Goal: Register for event/course

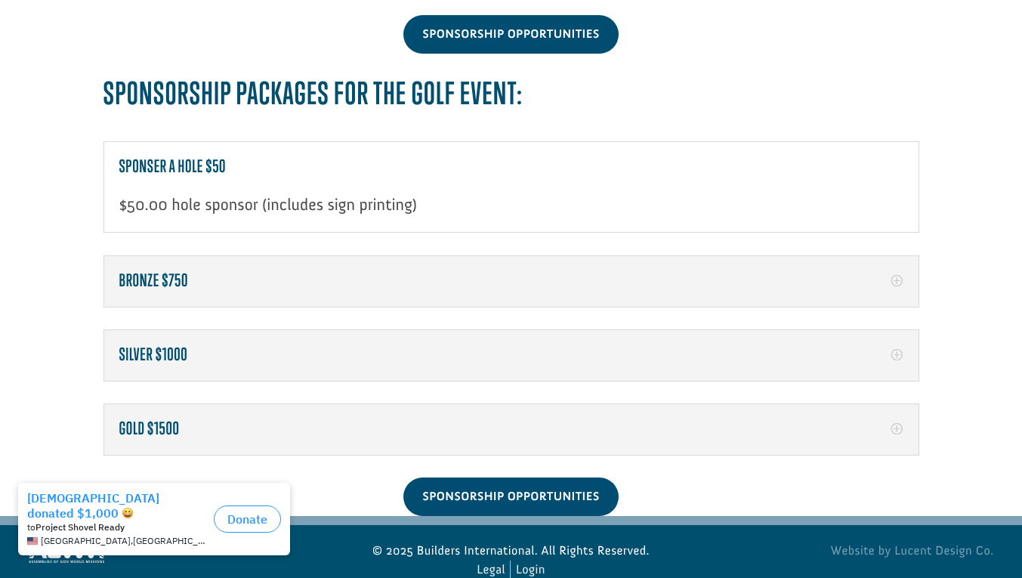
scroll to position [2348, 0]
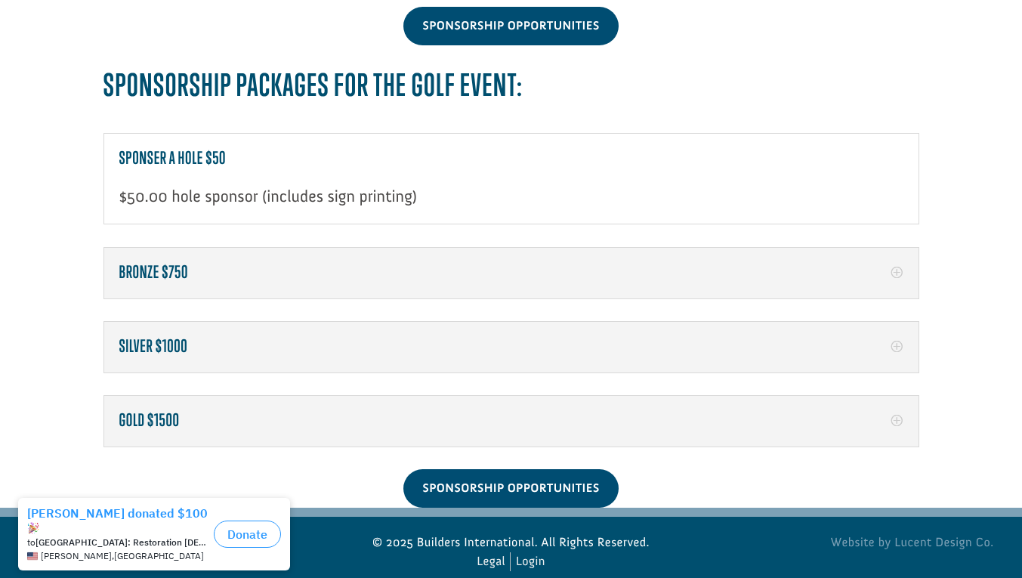
click at [169, 184] on p "$50.00 hole sponsor (includes sign printing)" at bounding box center [511, 196] width 784 height 25
click at [144, 149] on h5 "Sponser a hole $50" at bounding box center [511, 159] width 784 height 20
click at [183, 149] on h5 "Sponser a hole $50" at bounding box center [511, 159] width 784 height 20
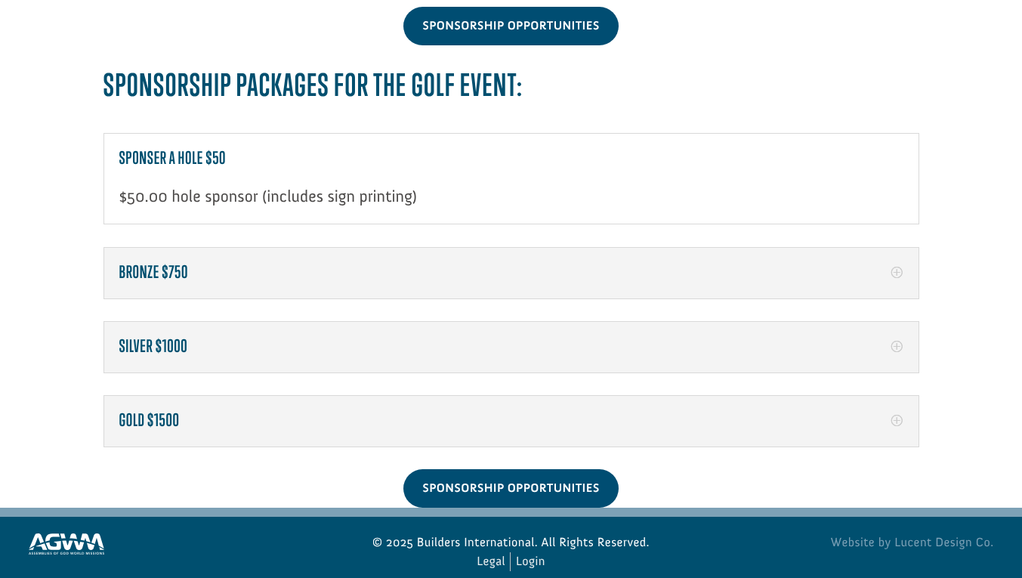
click at [198, 149] on h5 "Sponser a hole $50" at bounding box center [511, 159] width 784 height 20
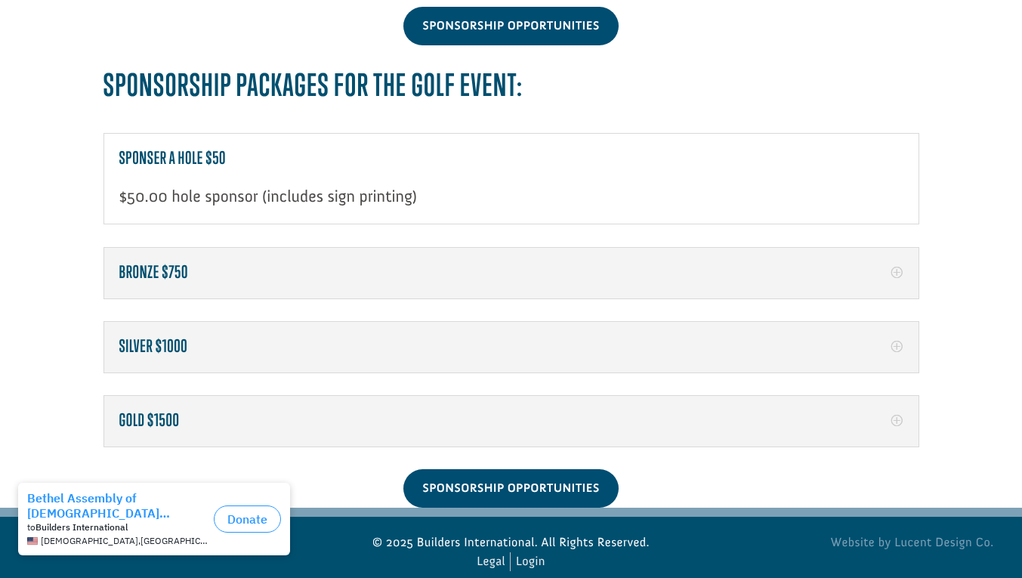
click at [163, 263] on h5 "Bronze $750" at bounding box center [511, 273] width 784 height 20
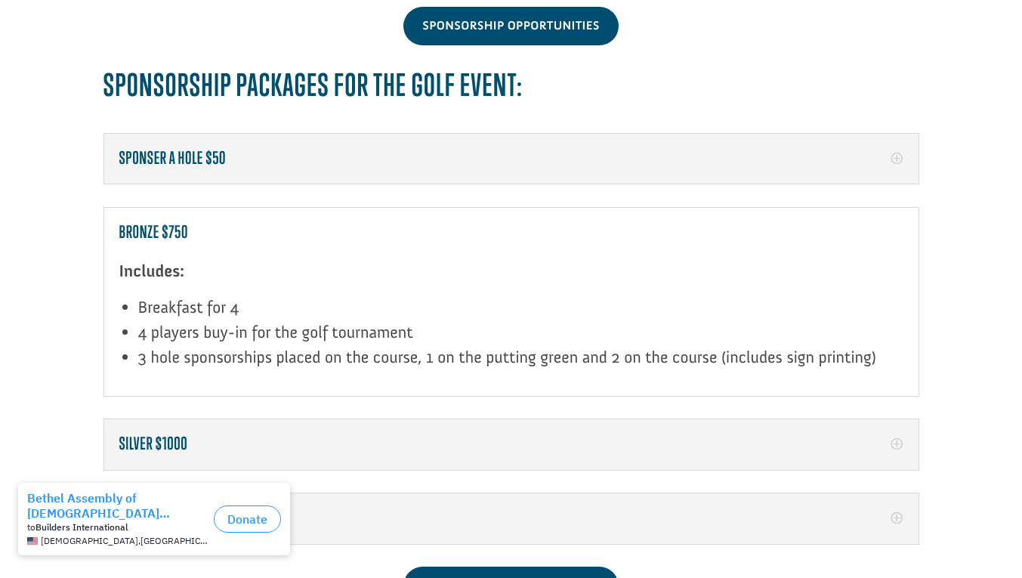
click at [237, 149] on h5 "Sponser a hole $50" at bounding box center [511, 159] width 784 height 20
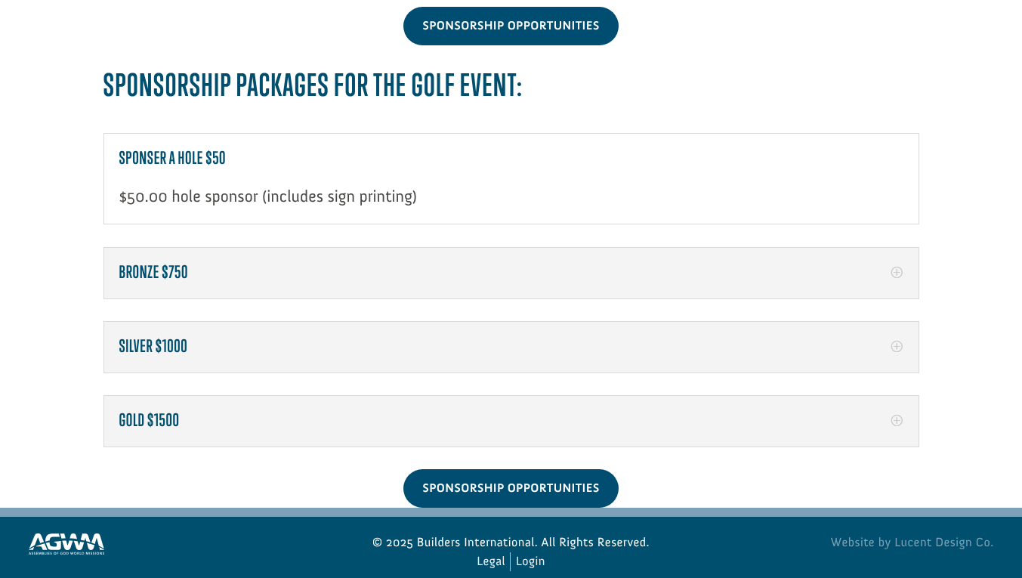
click at [237, 149] on h5 "Sponser a hole $50" at bounding box center [511, 159] width 784 height 20
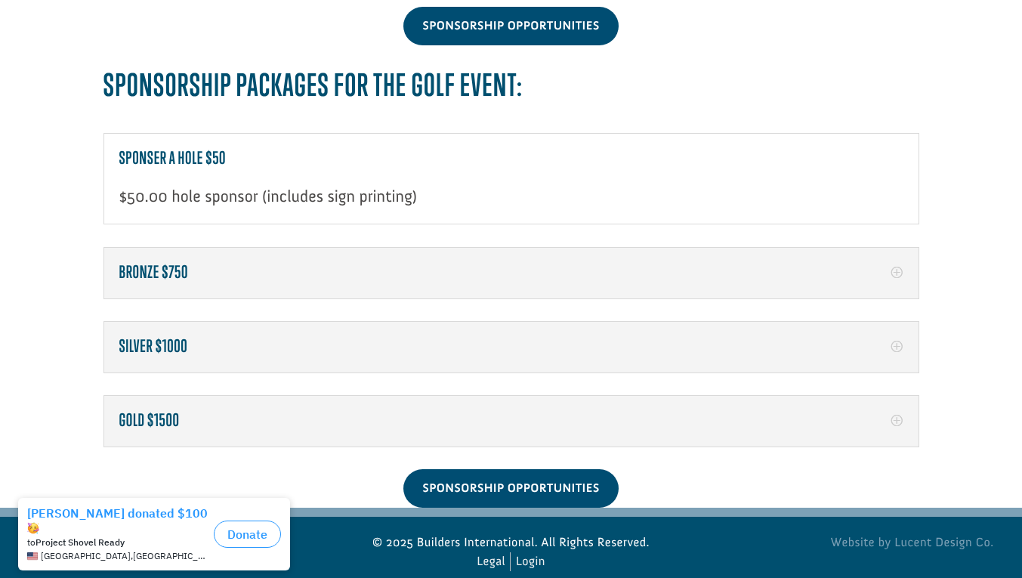
drag, startPoint x: 237, startPoint y: 129, endPoint x: 232, endPoint y: 175, distance: 46.4
click at [232, 184] on p "$50.00 hole sponsor (includes sign printing)" at bounding box center [511, 196] width 784 height 25
click at [206, 149] on h5 "Sponser a hole $50" at bounding box center [511, 159] width 784 height 20
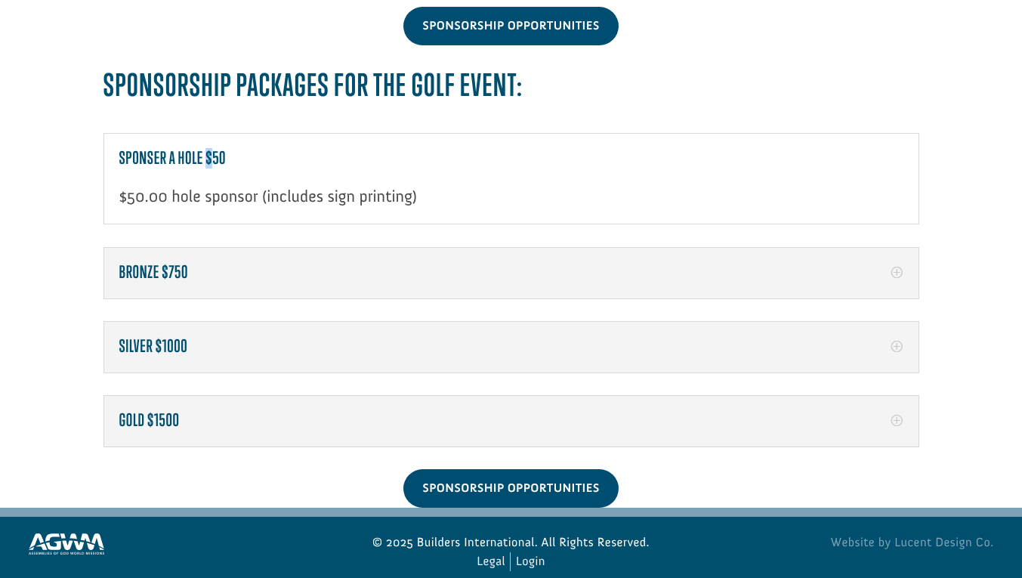
click at [206, 149] on h5 "Sponser a hole $50" at bounding box center [511, 159] width 784 height 20
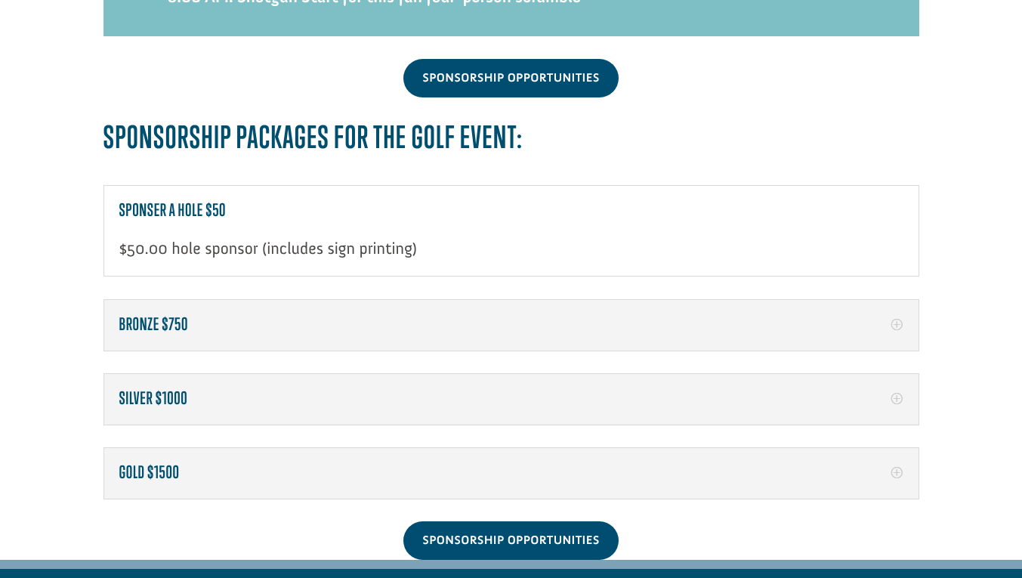
scroll to position [2322, 0]
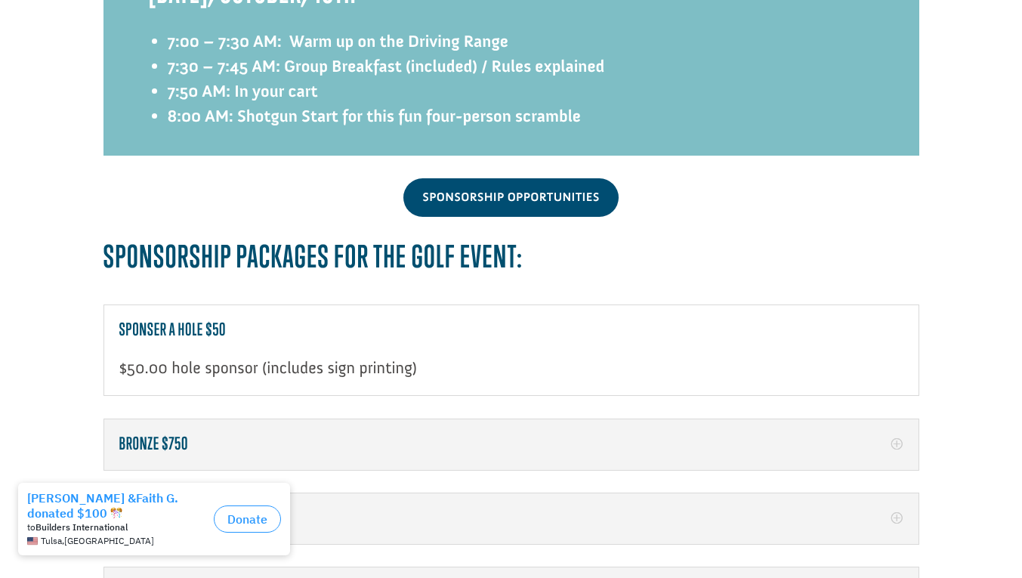
scroll to position [2247, 0]
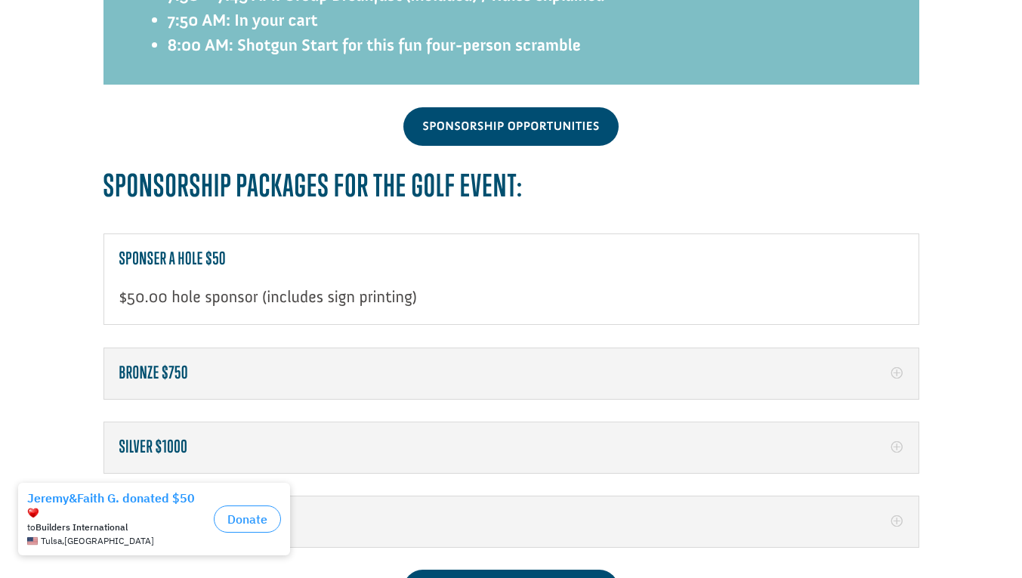
click at [212, 249] on h5 "Sponser a hole $50" at bounding box center [511, 259] width 784 height 20
drag, startPoint x: 212, startPoint y: 233, endPoint x: 25, endPoint y: 261, distance: 189.5
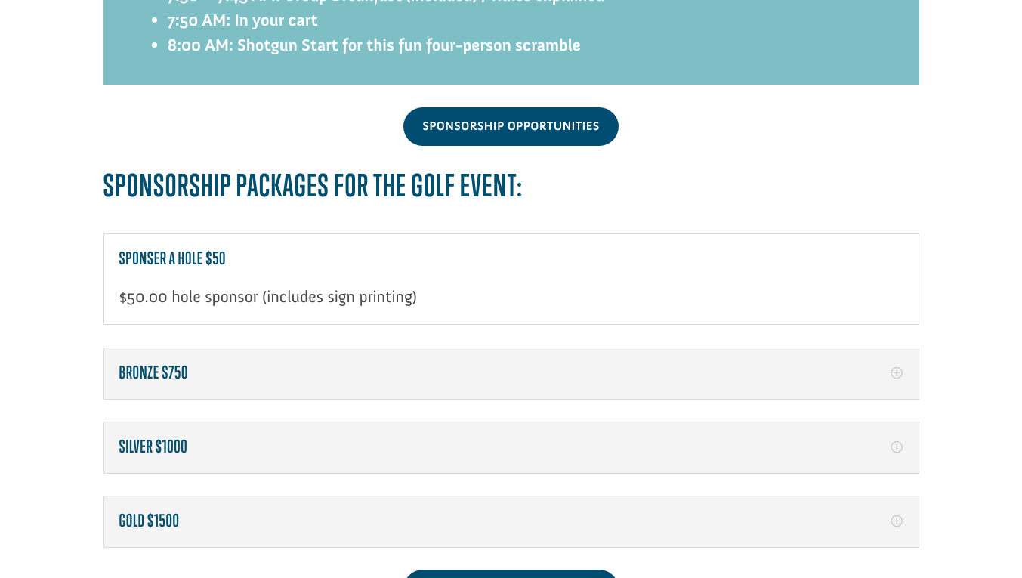
click at [162, 249] on h5 "Sponser a hole $50" at bounding box center [511, 259] width 784 height 20
click at [155, 249] on h5 "Sponser a hole $50" at bounding box center [511, 259] width 784 height 20
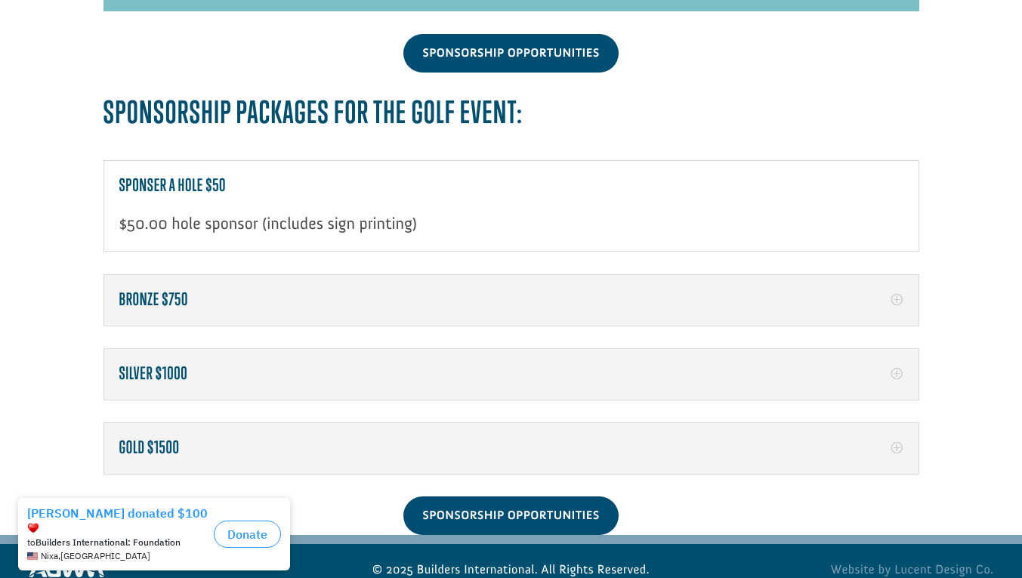
scroll to position [2348, 0]
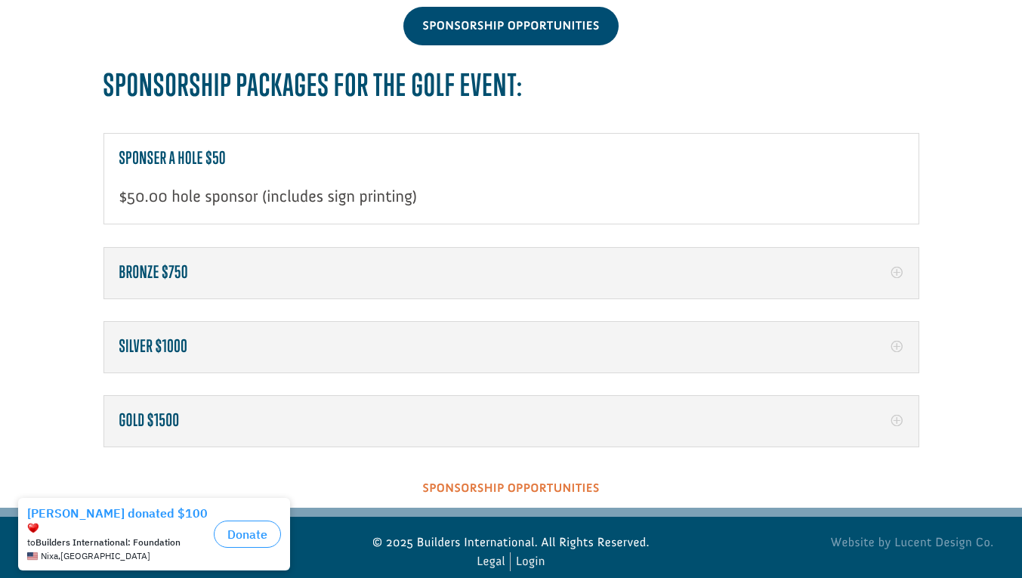
click at [543, 469] on link "Sponsorship Opportunities" at bounding box center [511, 488] width 215 height 39
